Goal: Complete application form: Complete application form

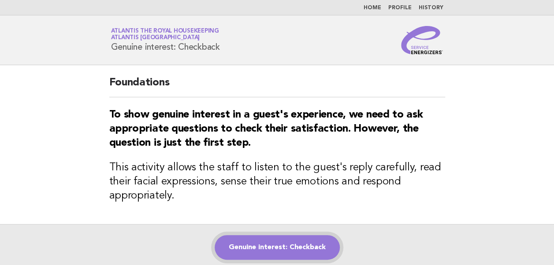
click at [273, 245] on link "Genuine interest: Checkback" at bounding box center [276, 247] width 125 height 25
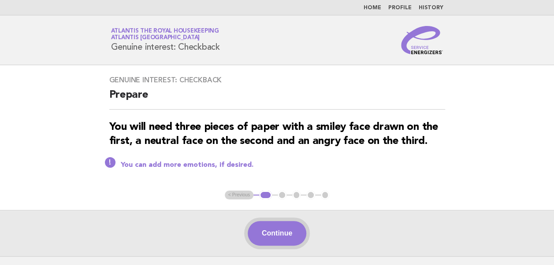
click at [273, 238] on button "Continue" at bounding box center [277, 233] width 59 height 25
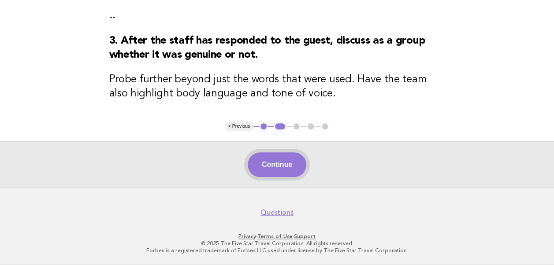
click at [272, 170] on button "Continue" at bounding box center [277, 164] width 59 height 25
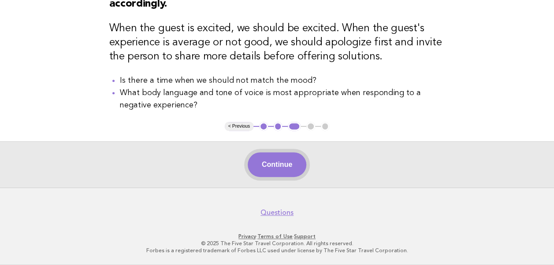
click at [267, 170] on button "Continue" at bounding box center [277, 164] width 59 height 25
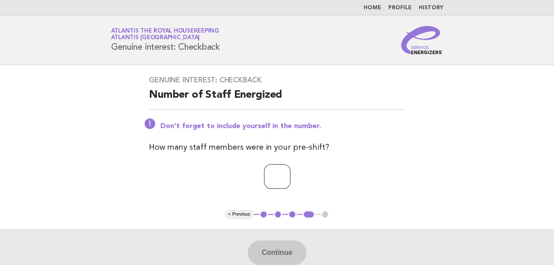
click at [267, 172] on input "number" at bounding box center [277, 176] width 26 height 25
type input "**"
click at [281, 256] on button "Continue" at bounding box center [277, 252] width 59 height 25
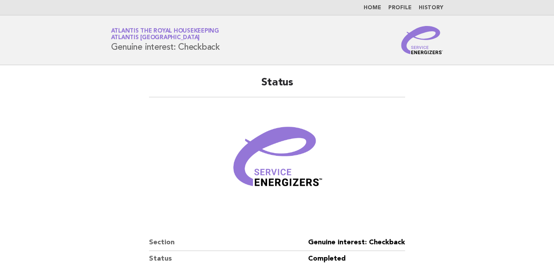
scroll to position [151, 0]
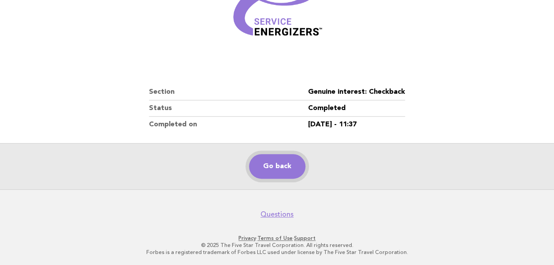
click at [262, 168] on link "Go back" at bounding box center [277, 166] width 56 height 25
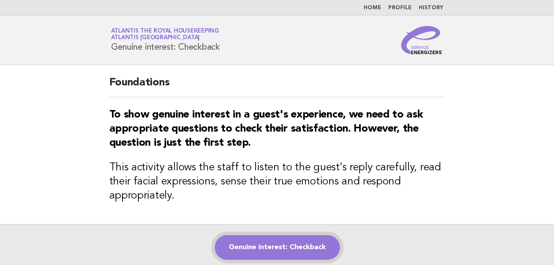
click at [255, 245] on link "Genuine interest: Checkback" at bounding box center [276, 247] width 125 height 25
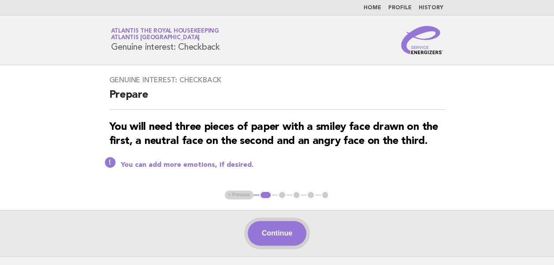
click at [260, 238] on button "Continue" at bounding box center [277, 233] width 59 height 25
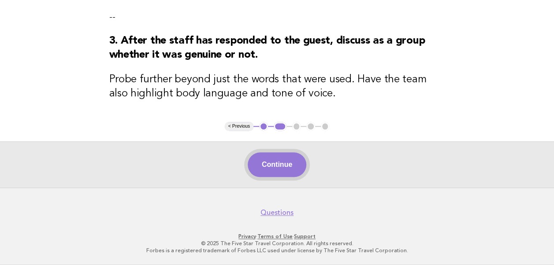
click at [274, 163] on button "Continue" at bounding box center [277, 164] width 59 height 25
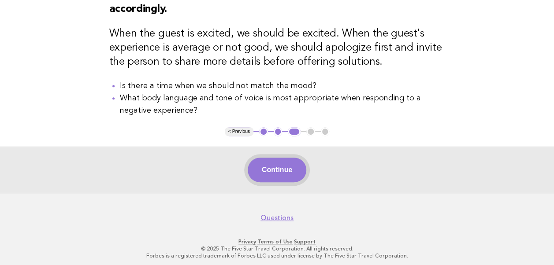
click at [283, 172] on button "Continue" at bounding box center [277, 170] width 59 height 25
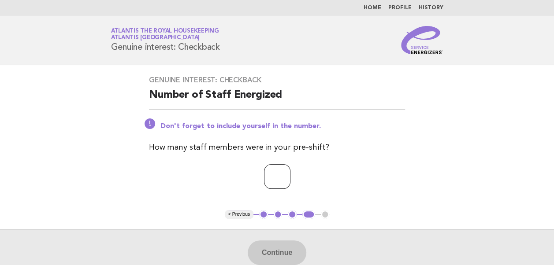
click at [271, 177] on input "number" at bounding box center [277, 176] width 26 height 25
type input "**"
click at [277, 252] on button "Continue" at bounding box center [277, 252] width 59 height 25
